Goal: Information Seeking & Learning: Learn about a topic

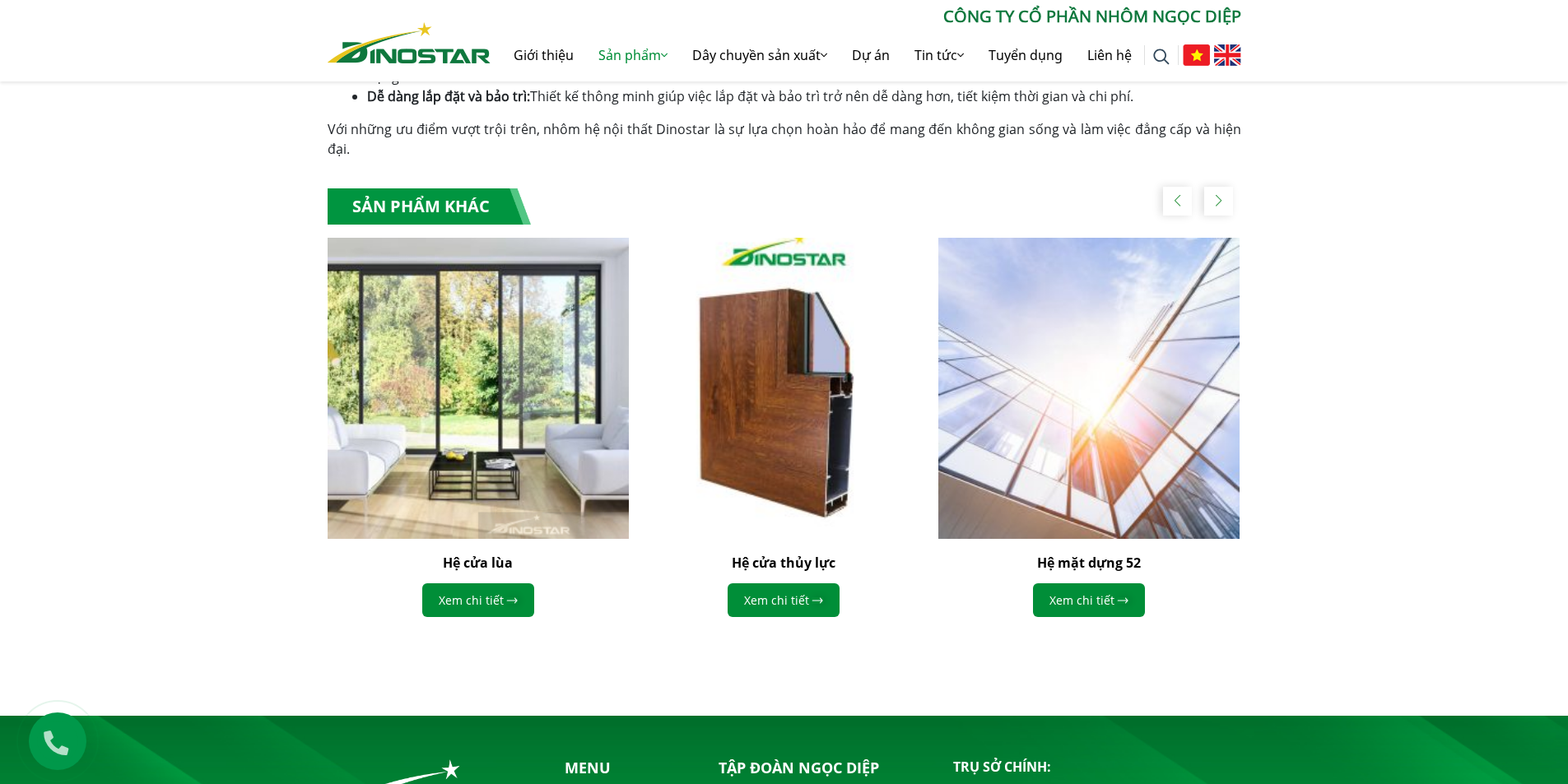
scroll to position [1152, 0]
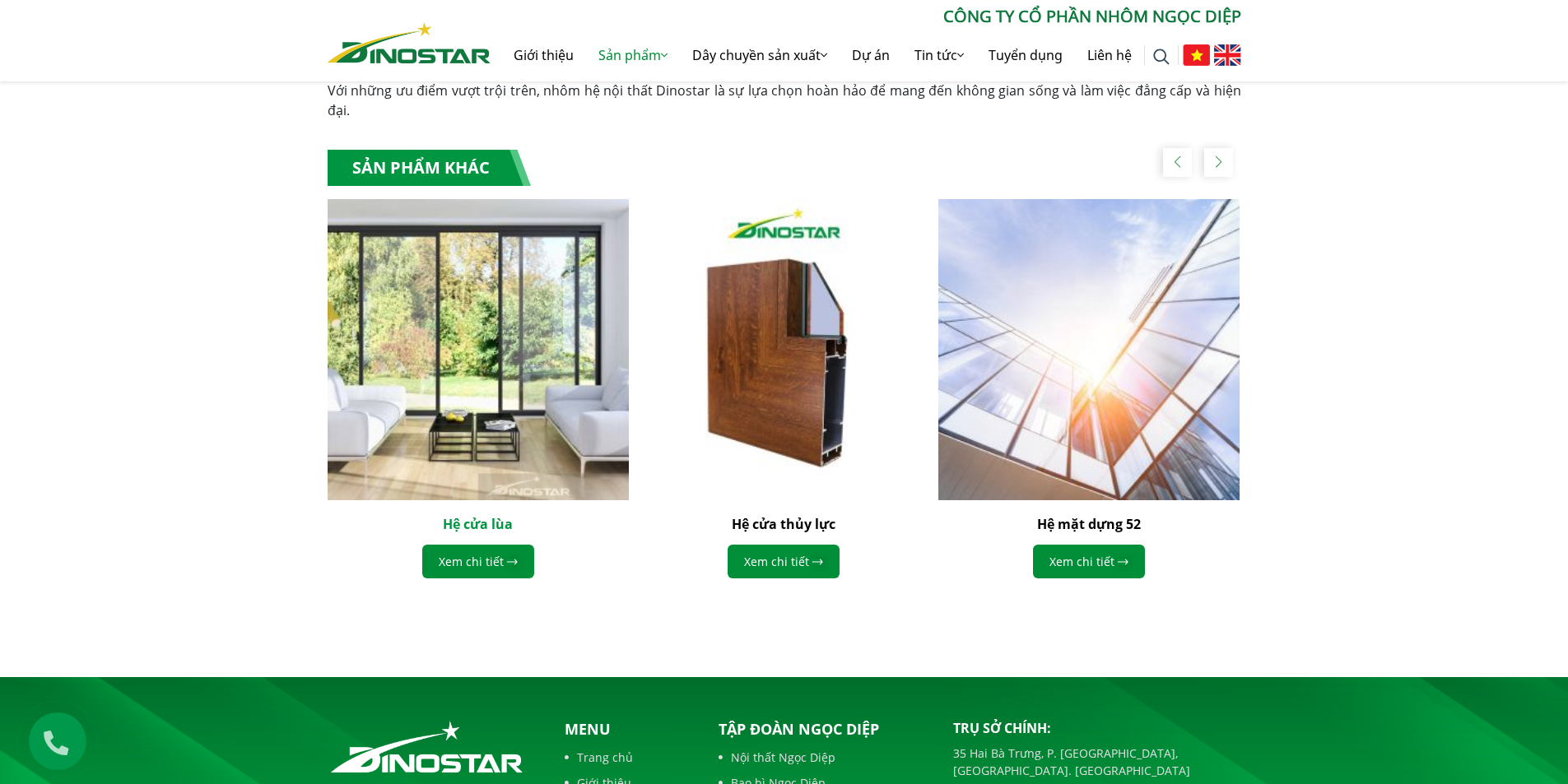
click at [470, 515] on link "Hệ cửa lùa" at bounding box center [477, 523] width 70 height 18
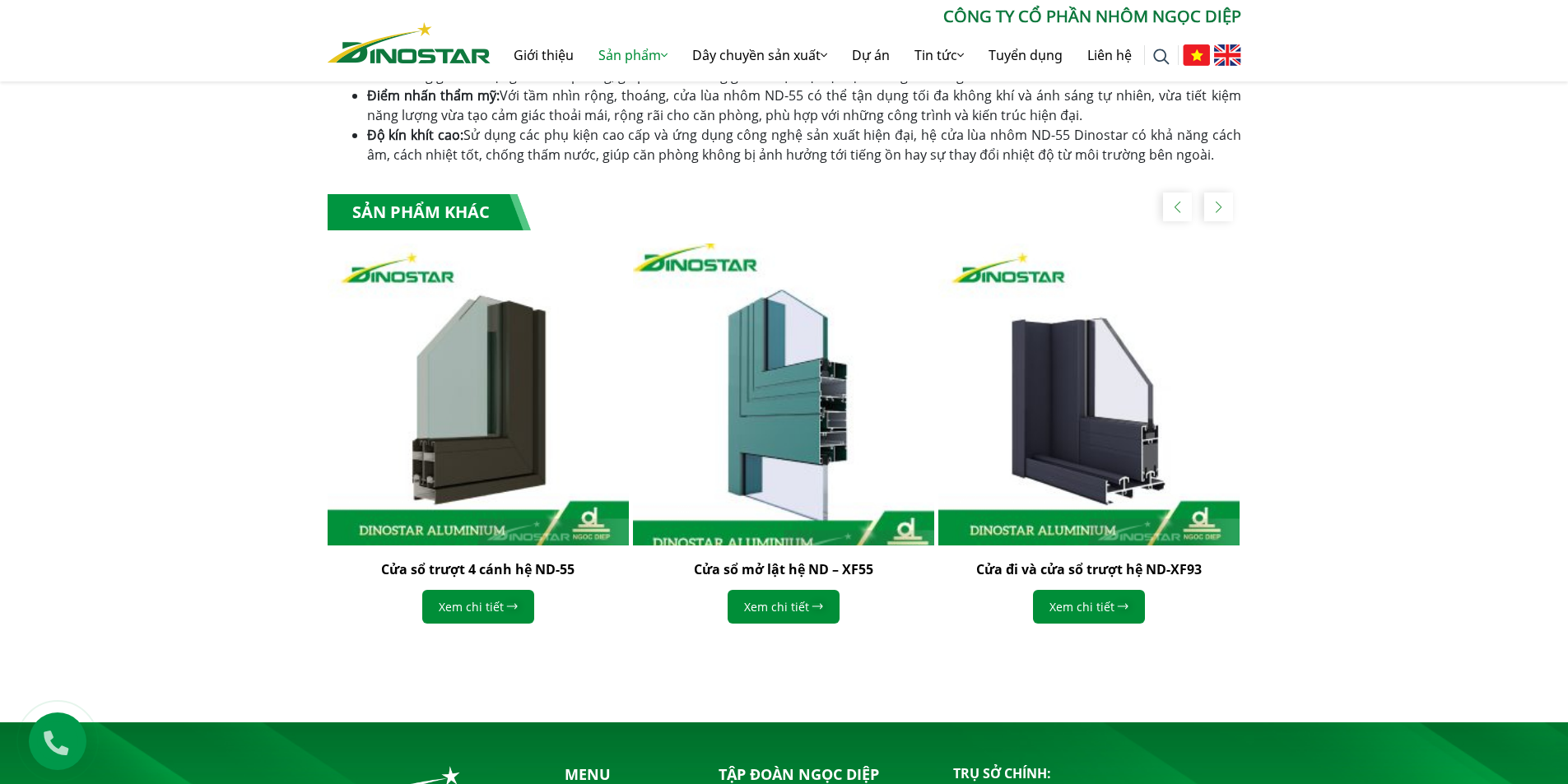
scroll to position [821, 0]
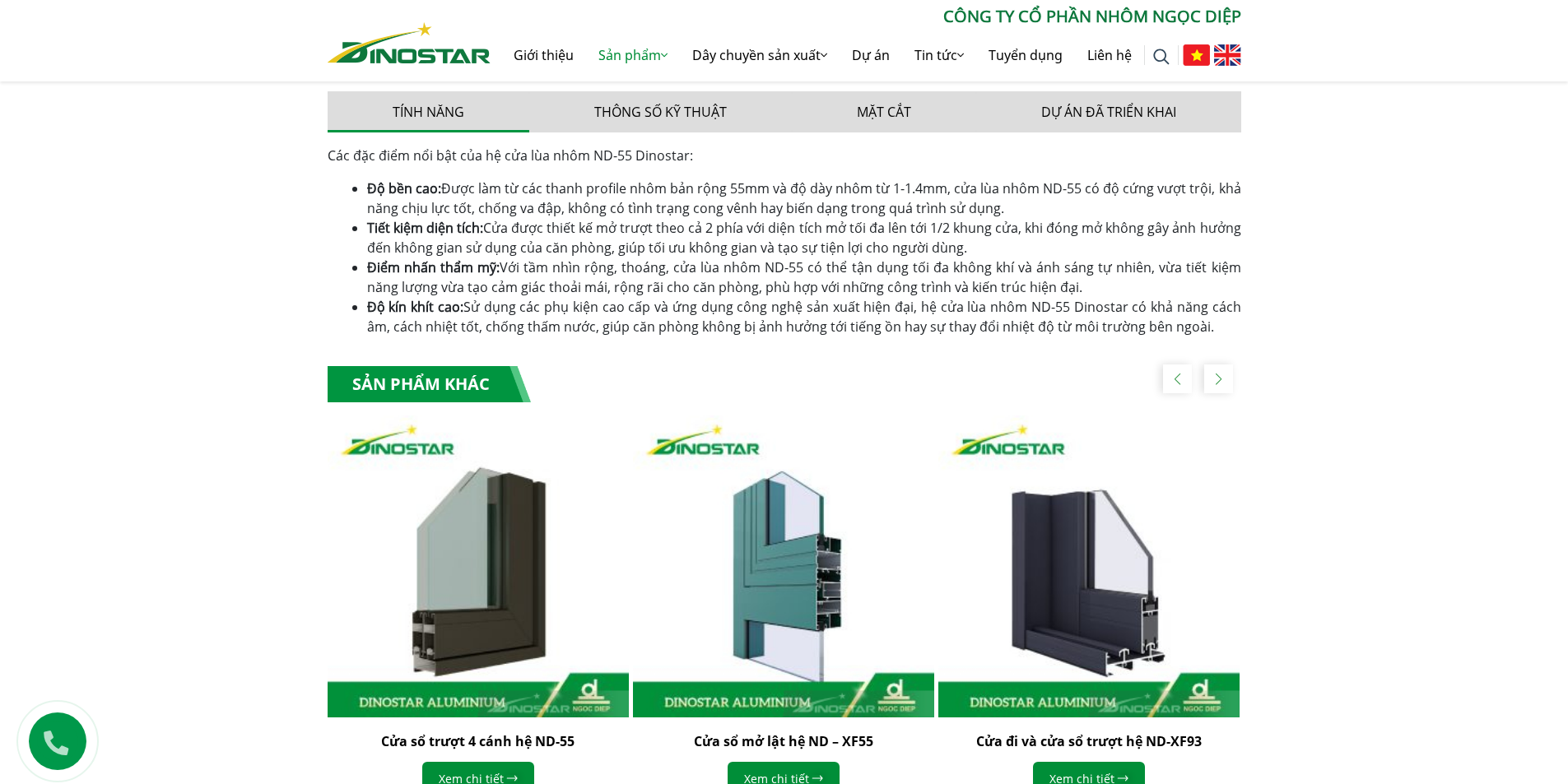
click at [1214, 379] on div "Next slide" at bounding box center [1218, 378] width 29 height 29
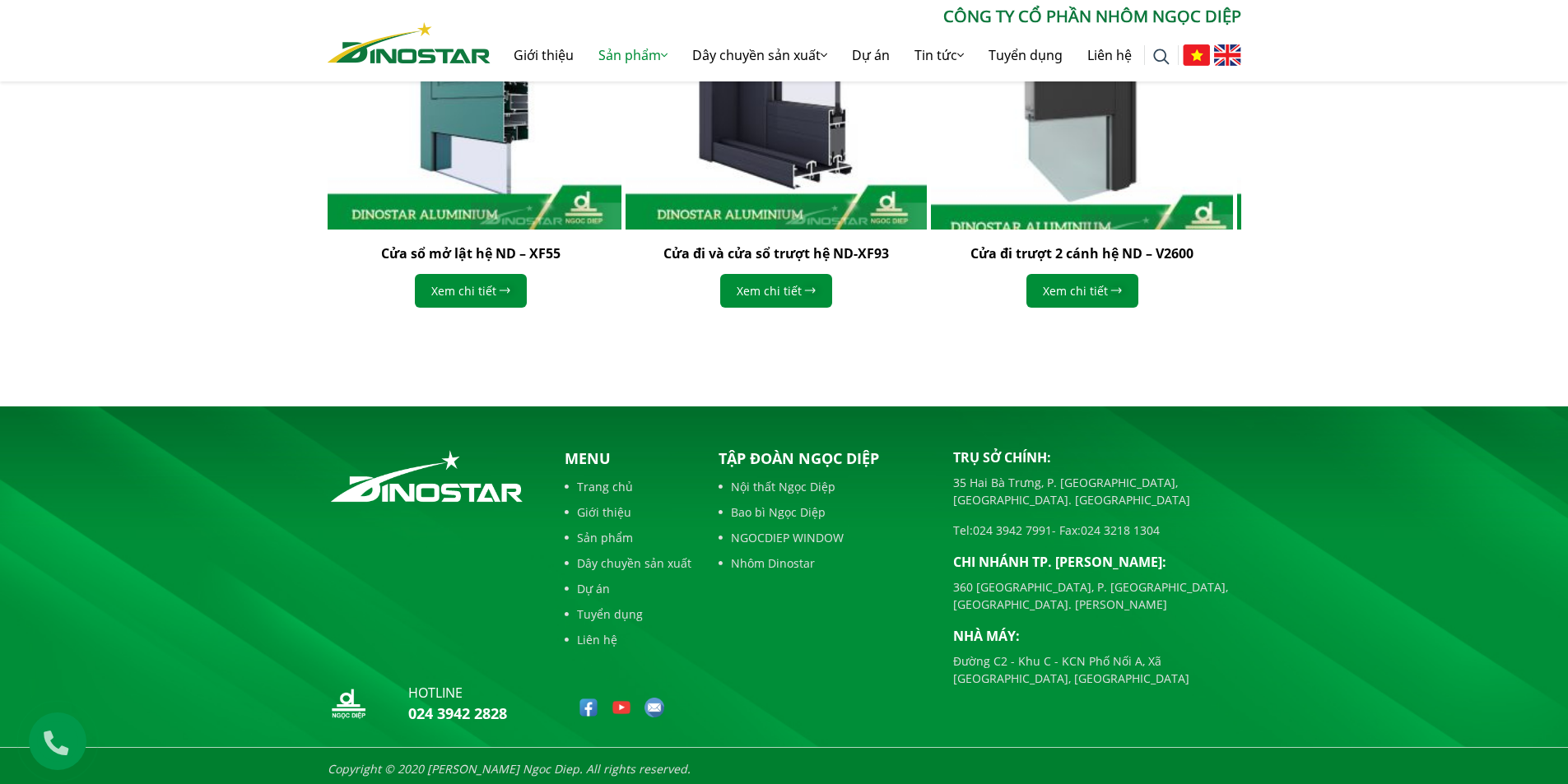
scroll to position [1315, 0]
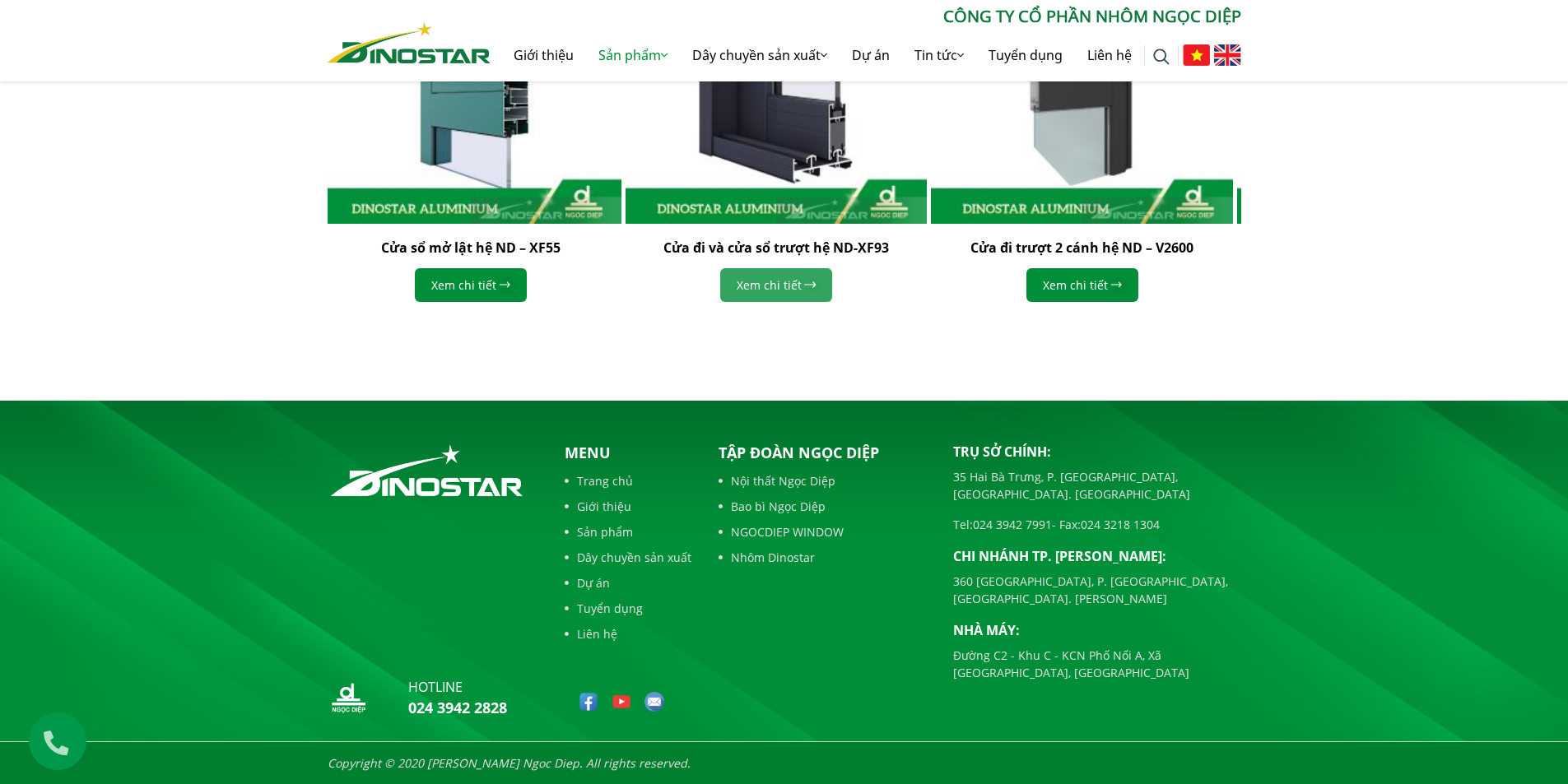
click at [770, 285] on link "Xem chi tiết" at bounding box center [776, 285] width 112 height 34
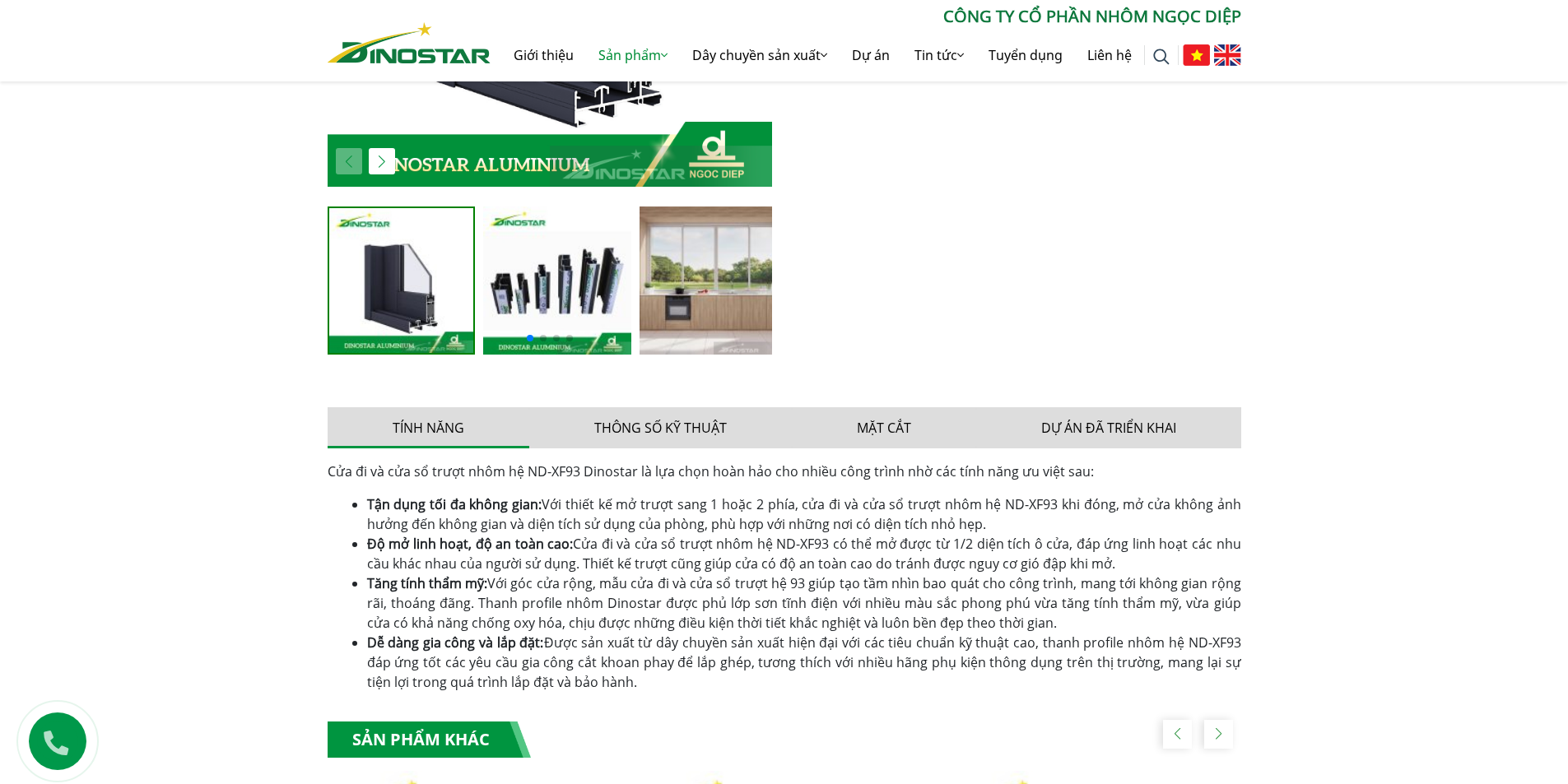
scroll to position [658, 0]
